Goal: Find specific page/section: Find specific page/section

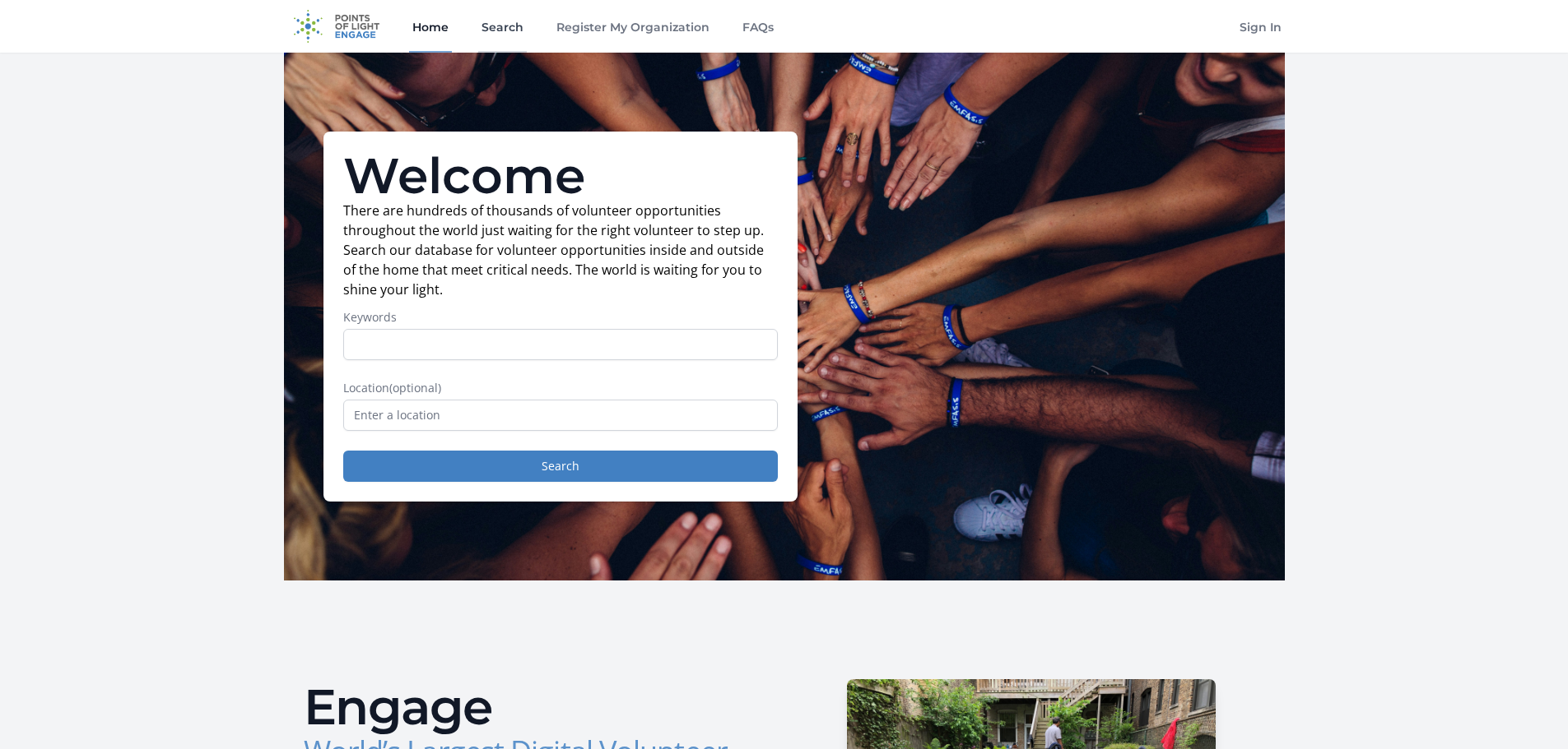
click at [478, 36] on link "Search" at bounding box center [502, 26] width 48 height 52
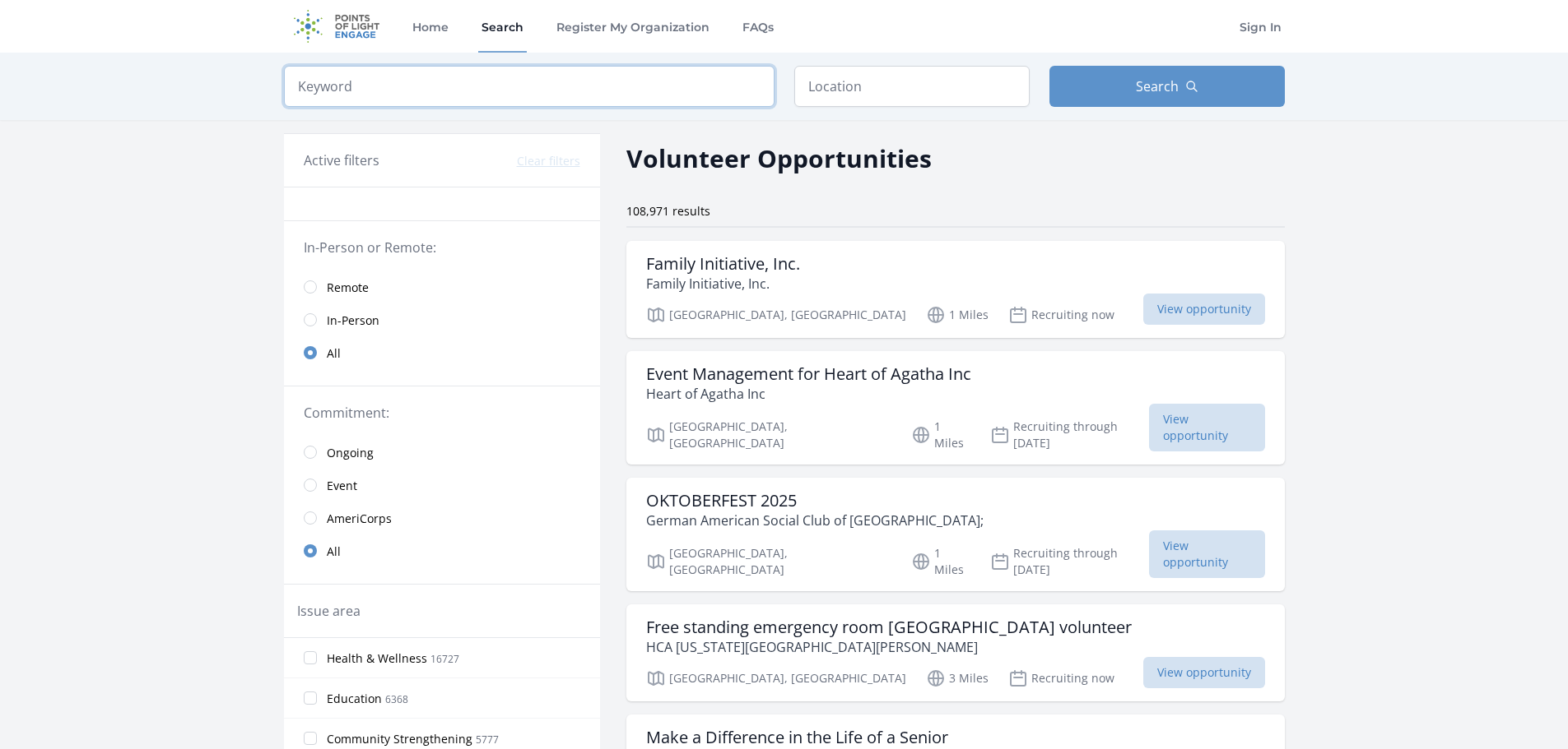
click at [518, 106] on input "search" at bounding box center [529, 86] width 491 height 41
type input "f"
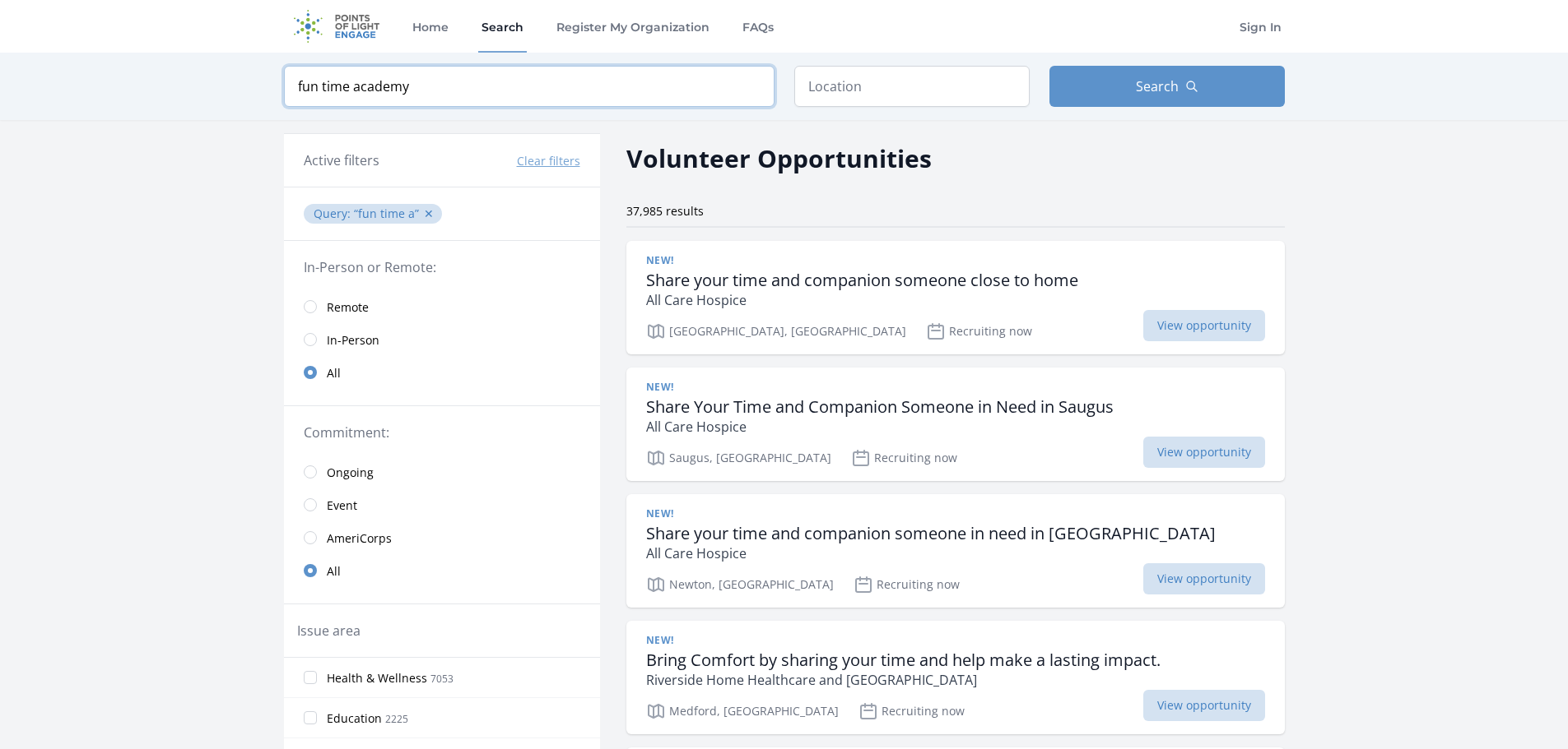
type input "fun time academy"
click button "submit" at bounding box center [0, 0] width 0 height 0
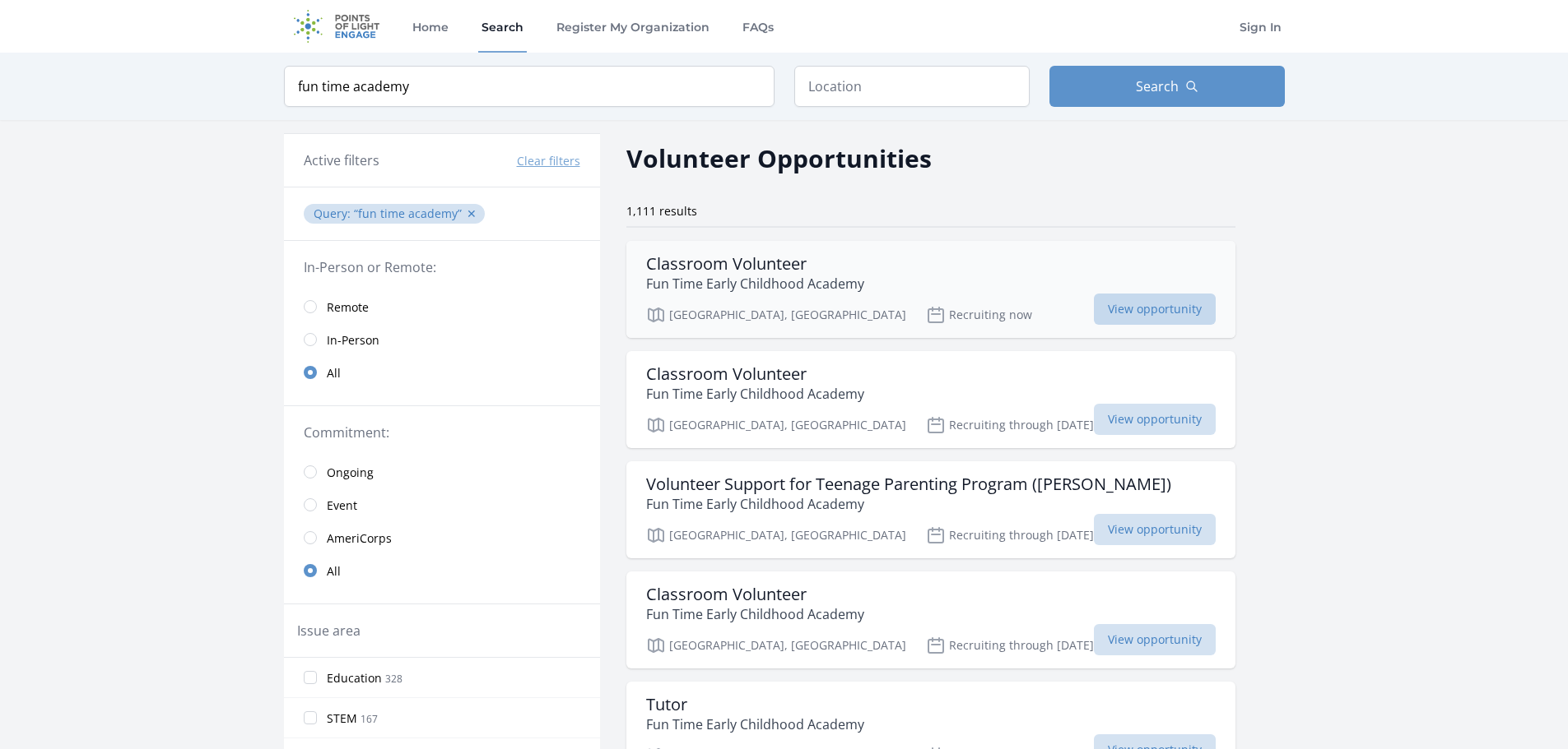
click at [1094, 325] on span "View opportunity" at bounding box center [1154, 309] width 122 height 31
